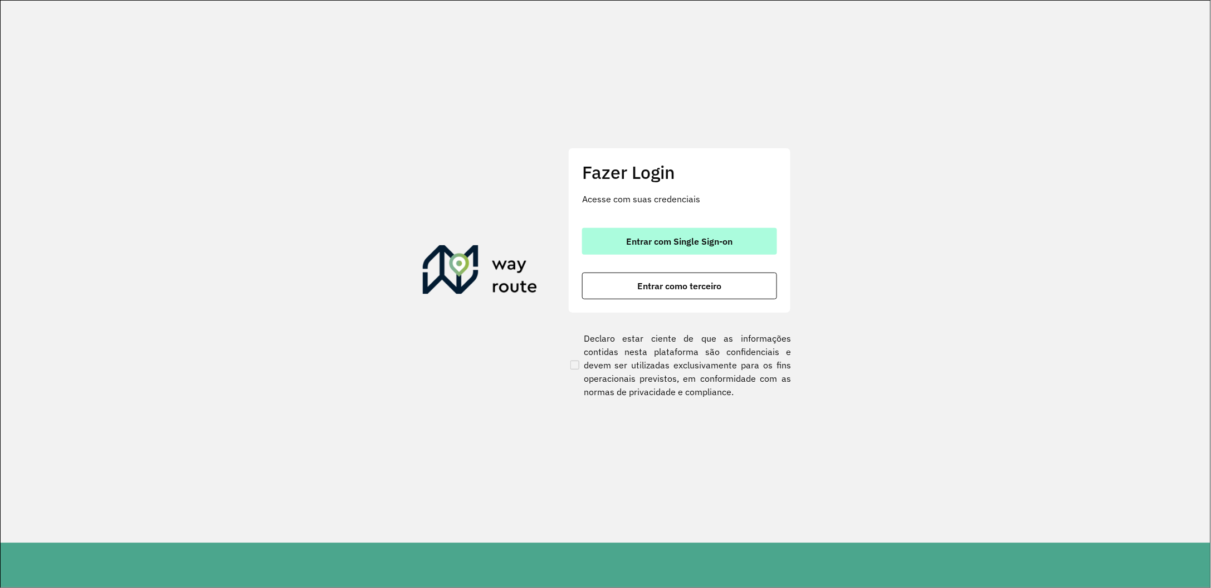
click at [704, 238] on span "Entrar com Single Sign-on" at bounding box center [679, 241] width 106 height 9
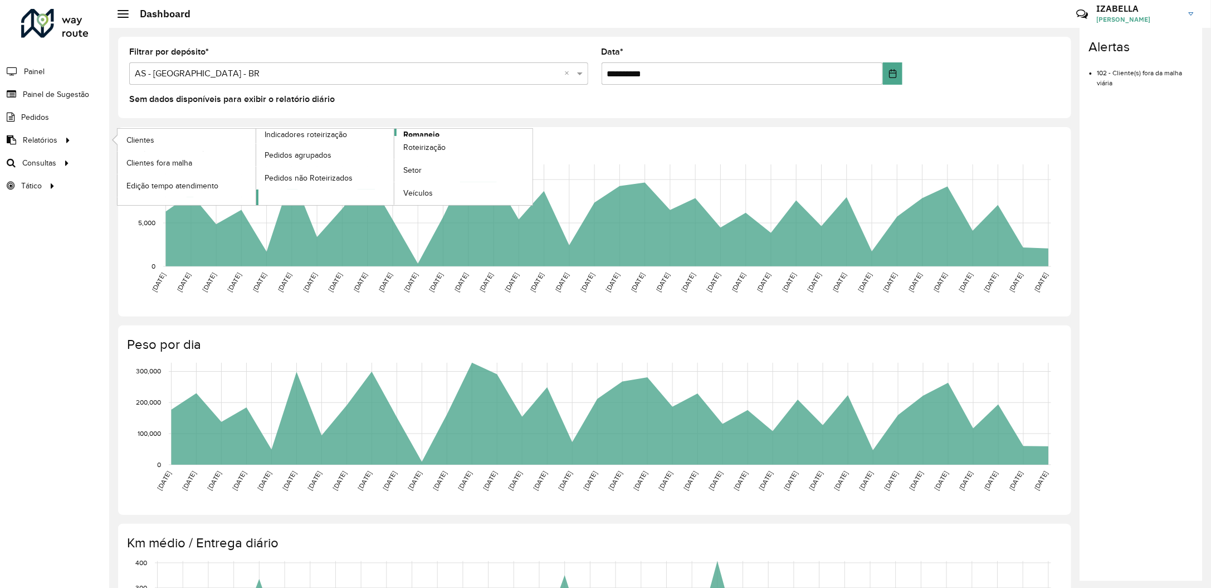
click at [409, 133] on span "Romaneio" at bounding box center [421, 135] width 36 height 12
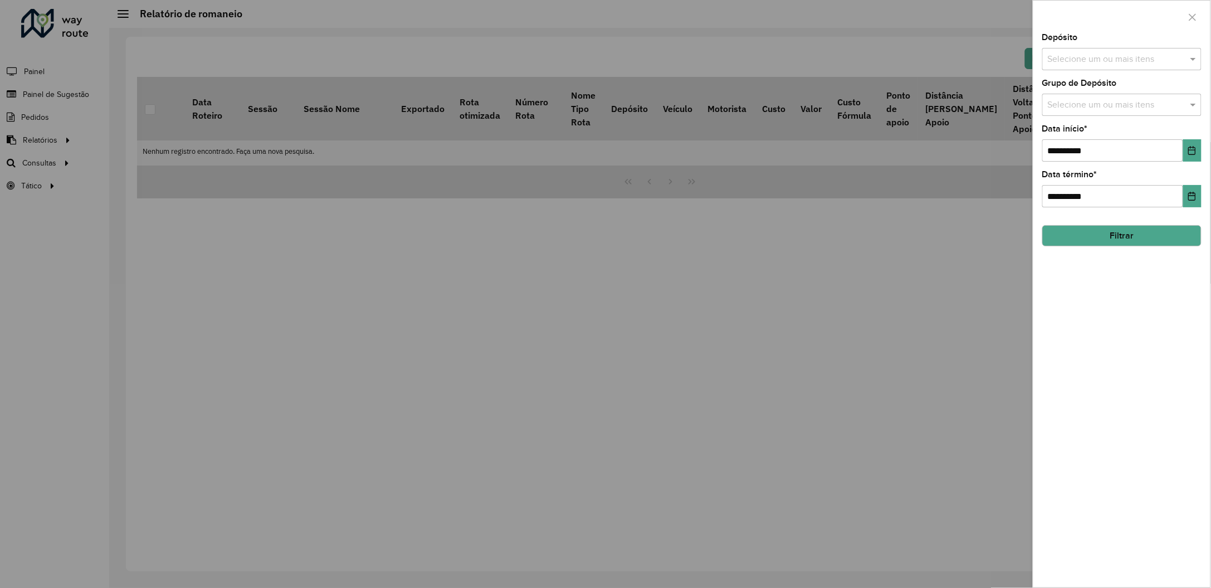
click at [1120, 241] on button "Filtrar" at bounding box center [1121, 235] width 159 height 21
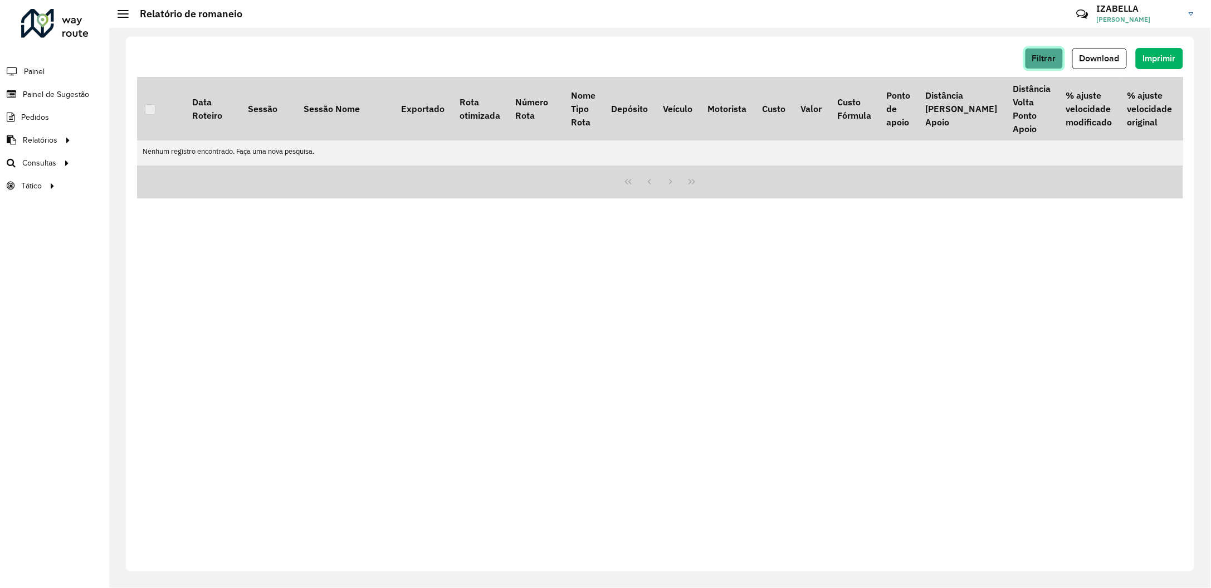
click at [1045, 63] on span "Filtrar" at bounding box center [1044, 57] width 24 height 9
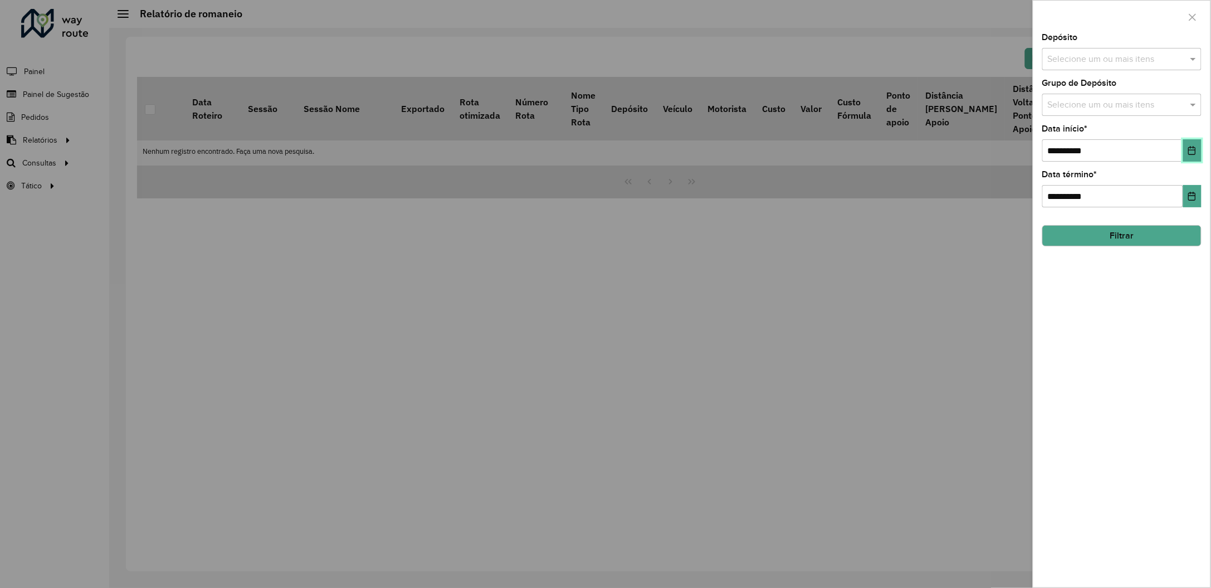
click at [1185, 154] on button "Choose Date" at bounding box center [1192, 150] width 18 height 22
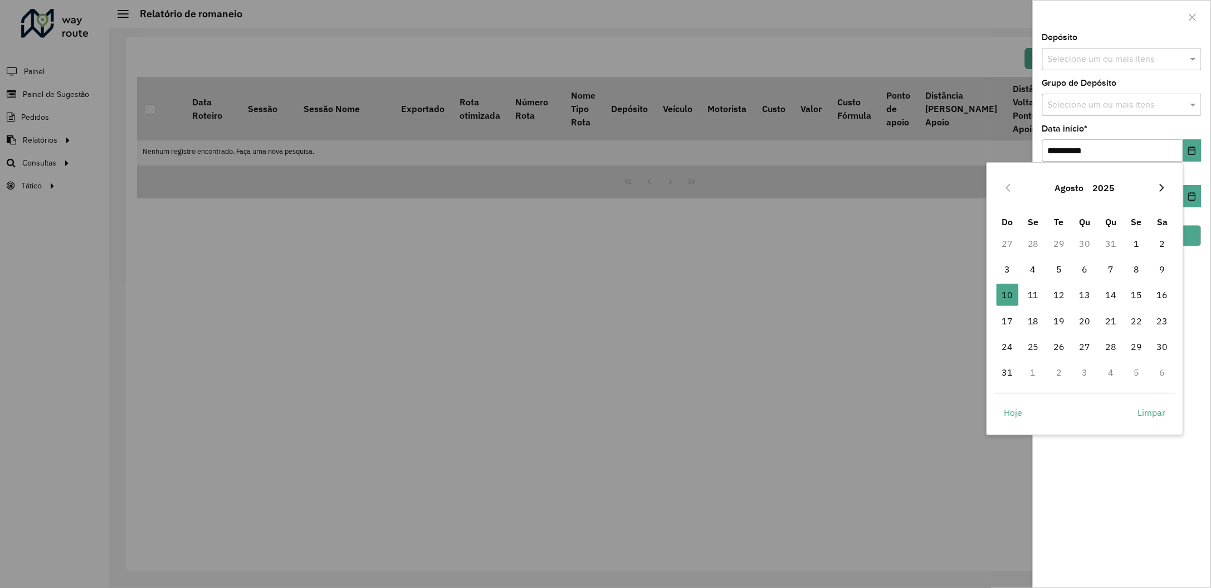
click at [1156, 183] on button "Next Month" at bounding box center [1162, 188] width 18 height 18
click at [1010, 188] on icon "Previous Month" at bounding box center [1007, 187] width 9 height 9
click at [1063, 242] on span "1" at bounding box center [1058, 243] width 22 height 22
type input "**********"
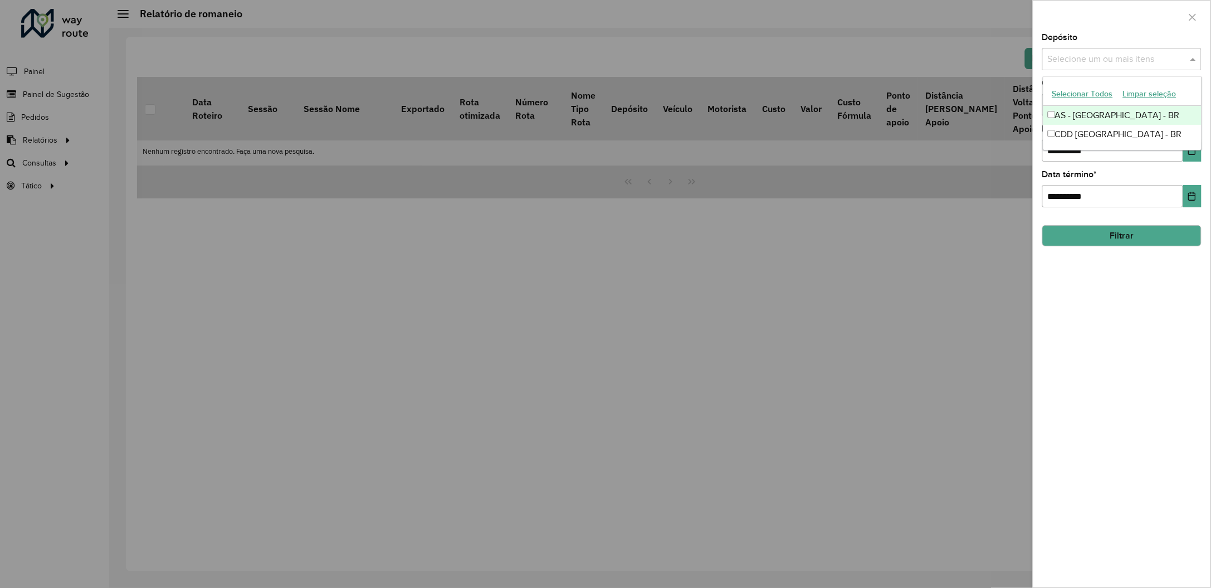
click at [1078, 62] on input "text" at bounding box center [1116, 59] width 143 height 13
click at [1078, 93] on button "Selecionar Todos" at bounding box center [1082, 93] width 71 height 17
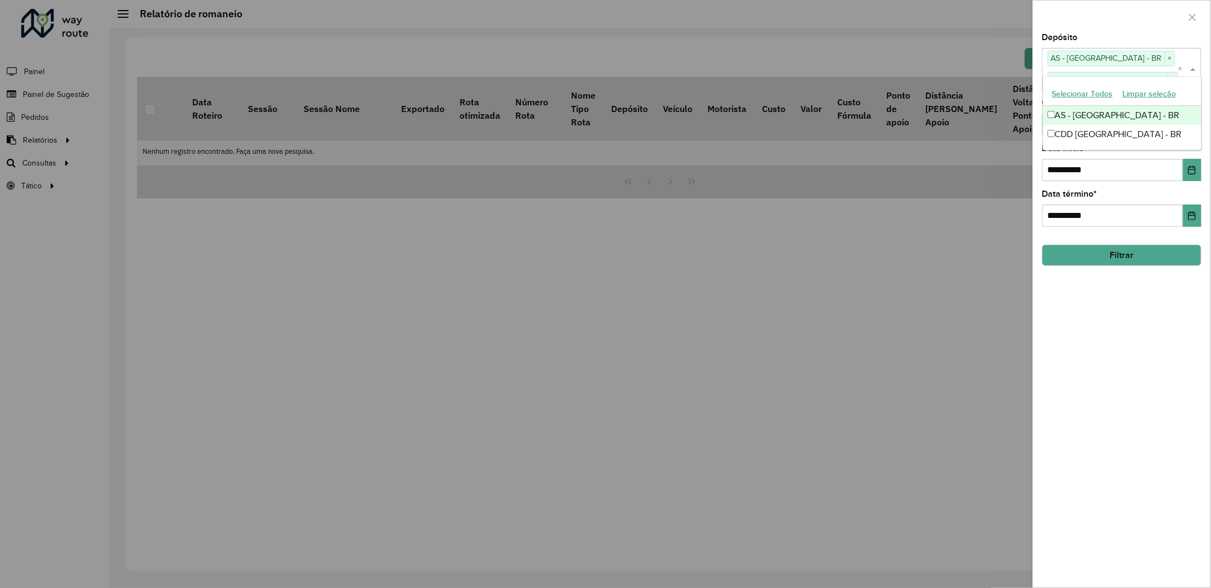
click at [1110, 31] on div at bounding box center [1121, 17] width 177 height 33
click at [1084, 125] on input "text" at bounding box center [1116, 124] width 143 height 13
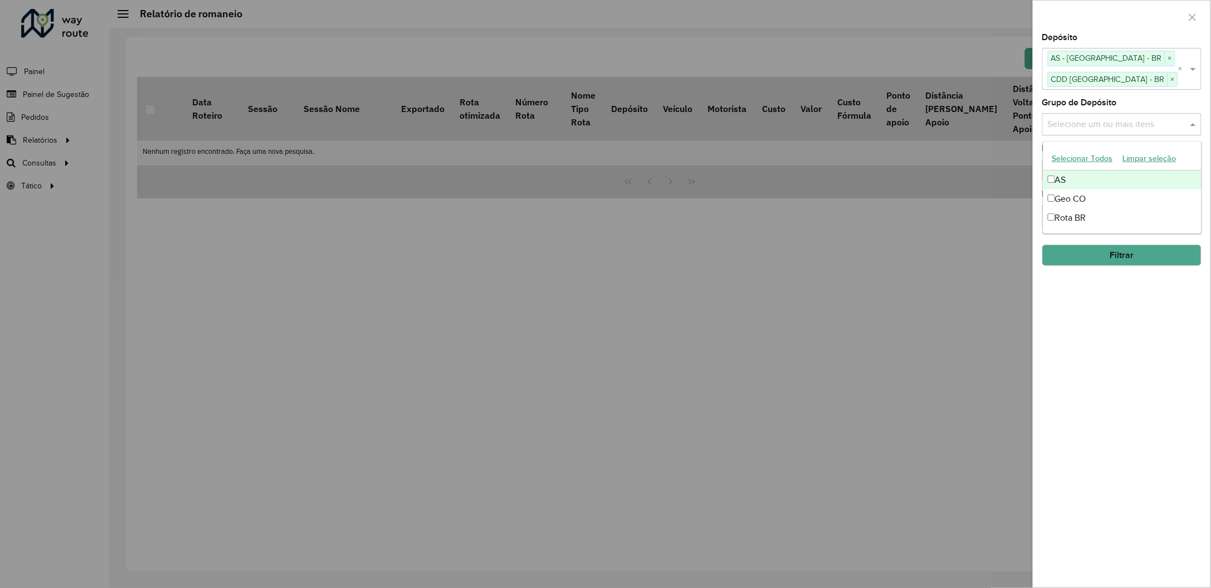
click at [1075, 156] on button "Selecionar Todos" at bounding box center [1082, 158] width 71 height 17
click at [1070, 255] on button "Filtrar" at bounding box center [1121, 254] width 159 height 21
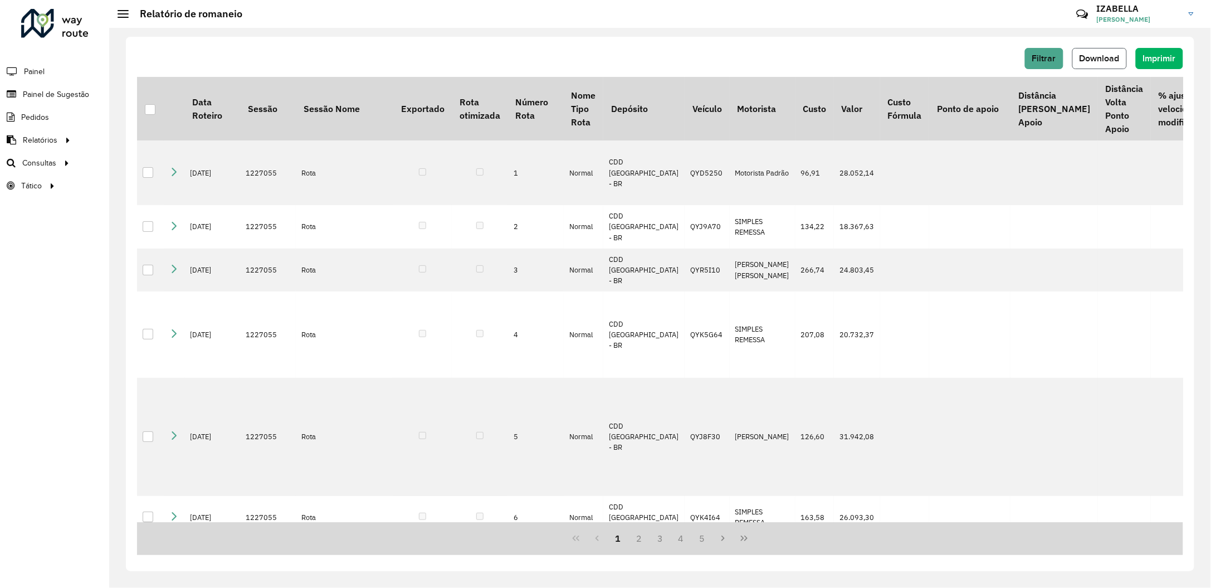
click at [1091, 59] on span "Download" at bounding box center [1099, 57] width 40 height 9
